Goal: Information Seeking & Learning: Learn about a topic

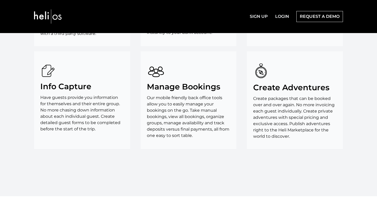
scroll to position [1058, 0]
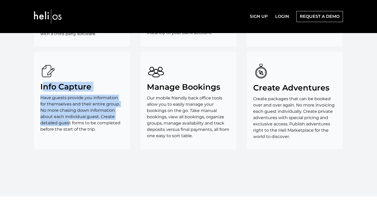
drag, startPoint x: 44, startPoint y: 84, endPoint x: 68, endPoint y: 122, distance: 44.6
click at [68, 122] on div "Info Capture Have guests provide you information for themselves and their entir…" at bounding box center [82, 100] width 96 height 97
click at [68, 122] on p "Have guests provide you information for themselves and their entire group. No m…" at bounding box center [82, 114] width 84 height 38
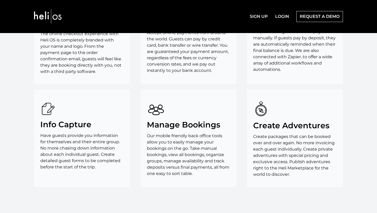
scroll to position [1213, 0]
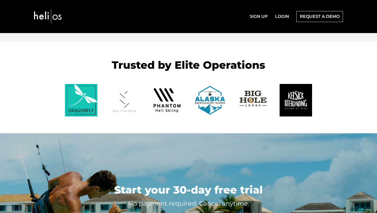
click at [71, 112] on img at bounding box center [81, 100] width 32 height 32
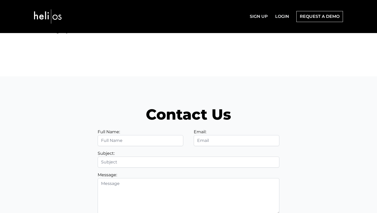
scroll to position [1531, 0]
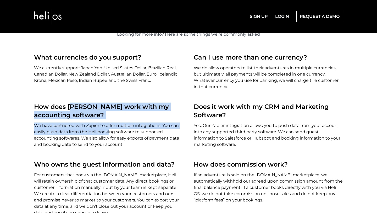
drag, startPoint x: 70, startPoint y: 107, endPoint x: 113, endPoint y: 133, distance: 49.7
click at [113, 133] on div "How does Heli work with my accounting software? We have partnered with Zapier t…" at bounding box center [108, 124] width 149 height 45
click at [113, 133] on p "We have partnered with Zapier to offer multiple integrations. You can easily pu…" at bounding box center [108, 134] width 149 height 25
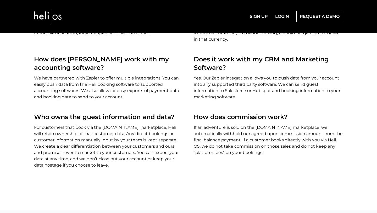
scroll to position [1582, 0]
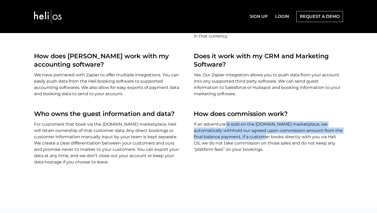
drag, startPoint x: 226, startPoint y: 123, endPoint x: 245, endPoint y: 139, distance: 25.0
click at [245, 137] on p "If an adventure is sold on the [DOMAIN_NAME] marketplace, we automatically with…" at bounding box center [268, 136] width 149 height 31
click at [245, 139] on p "If an adventure is sold on the [DOMAIN_NAME] marketplace, we automatically with…" at bounding box center [268, 136] width 149 height 31
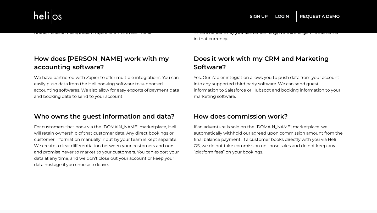
scroll to position [1578, 0]
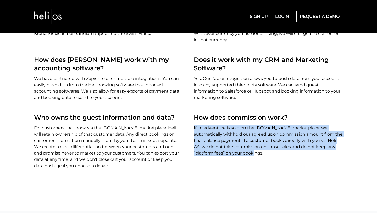
drag, startPoint x: 205, startPoint y: 124, endPoint x: 215, endPoint y: 157, distance: 34.1
click at [215, 157] on div "How does commission work? If an adventure is sold on the heli.life marketplace,…" at bounding box center [269, 147] width 160 height 68
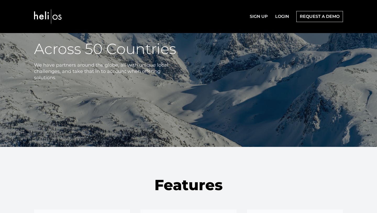
scroll to position [818, 0]
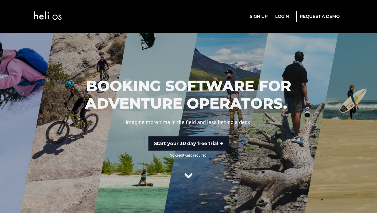
click at [186, 176] on icon at bounding box center [189, 175] width 8 height 13
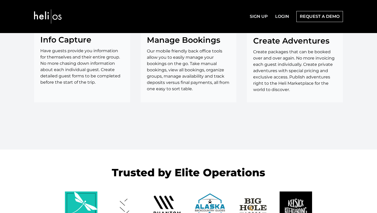
scroll to position [1197, 0]
